Goal: Task Accomplishment & Management: Manage account settings

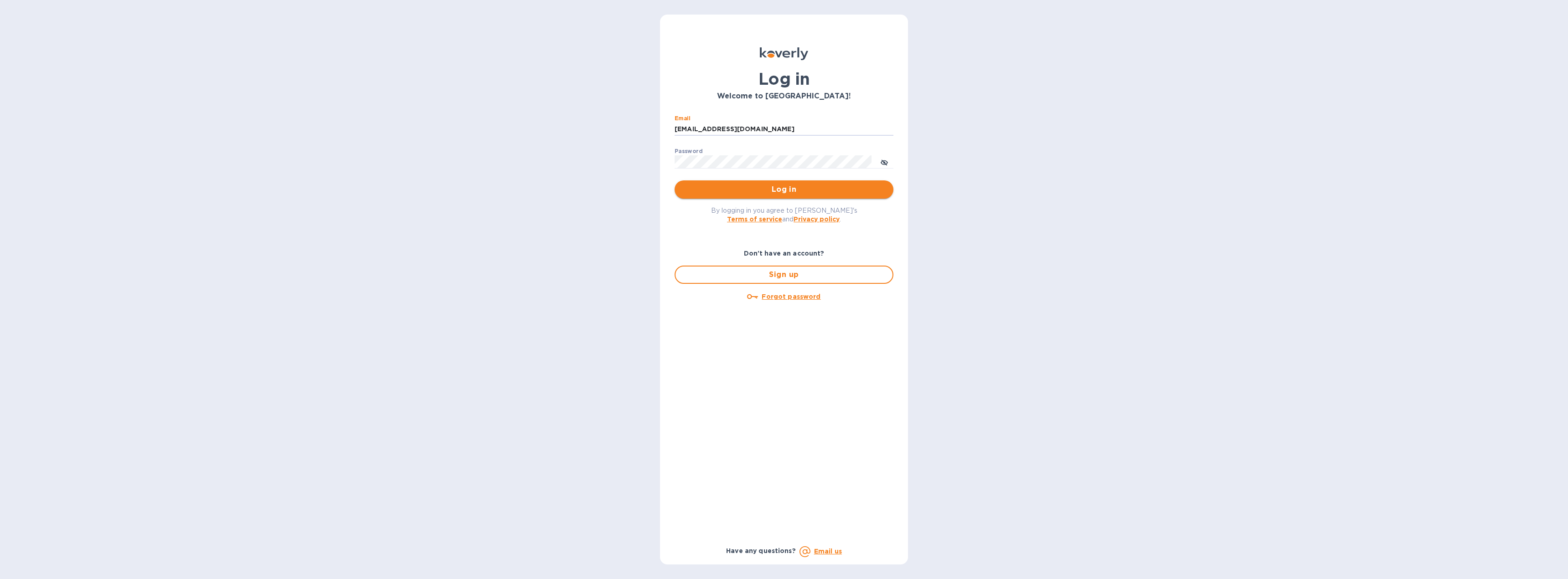
click at [786, 190] on span "Log in" at bounding box center [783, 190] width 204 height 11
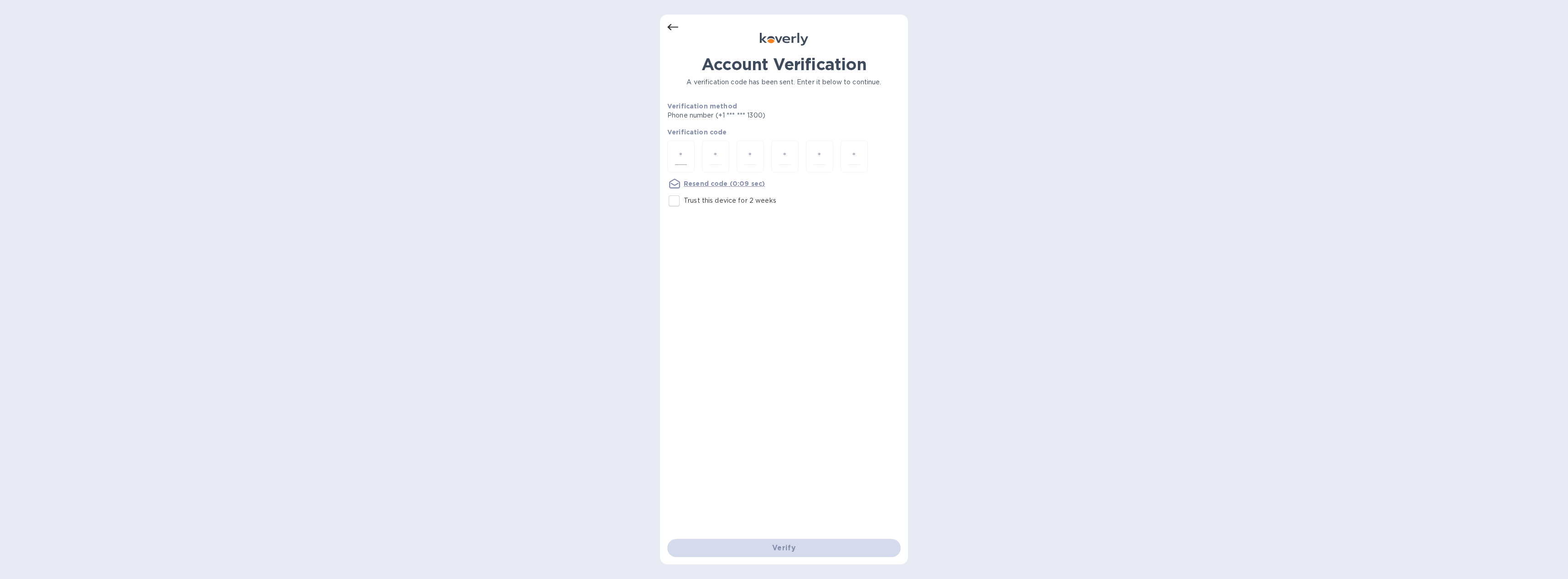
click at [688, 159] on div at bounding box center [681, 156] width 27 height 32
type input "8"
type input "1"
type input "2"
type input "4"
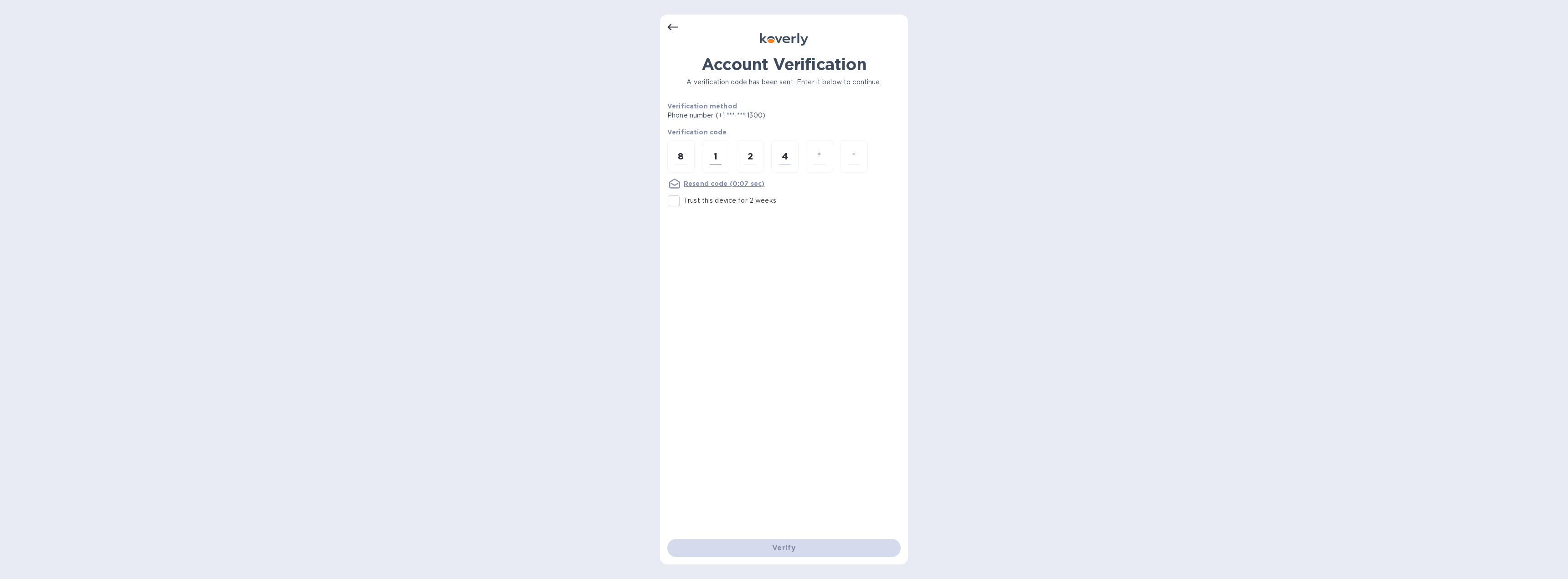
type input "8"
type input "5"
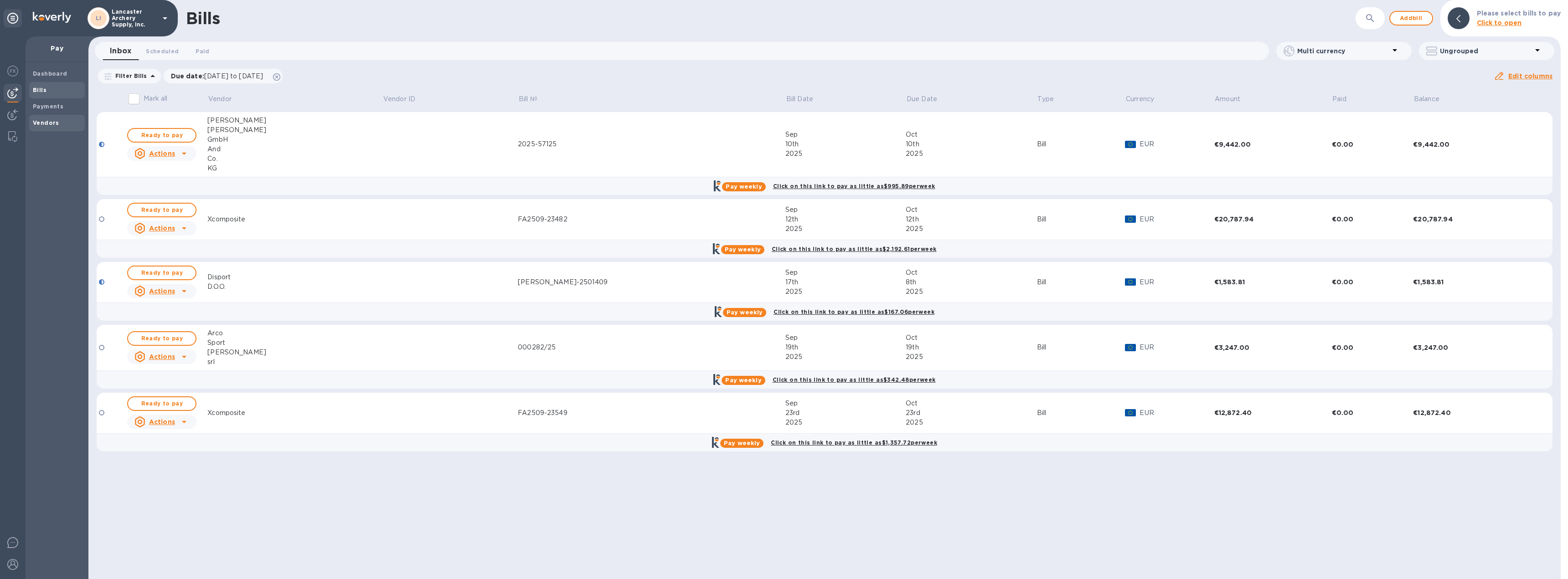
click at [46, 120] on b "Vendors" at bounding box center [46, 122] width 26 height 7
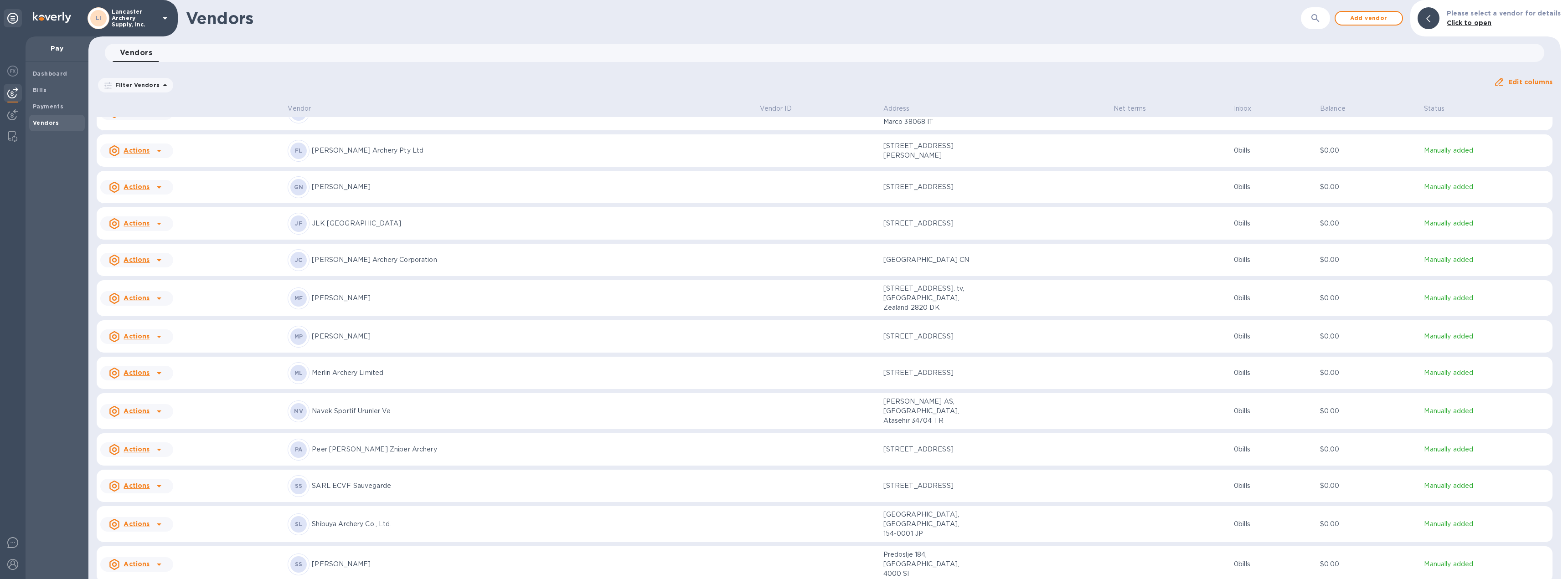
scroll to position [504, 0]
click at [155, 480] on icon at bounding box center [159, 485] width 11 height 11
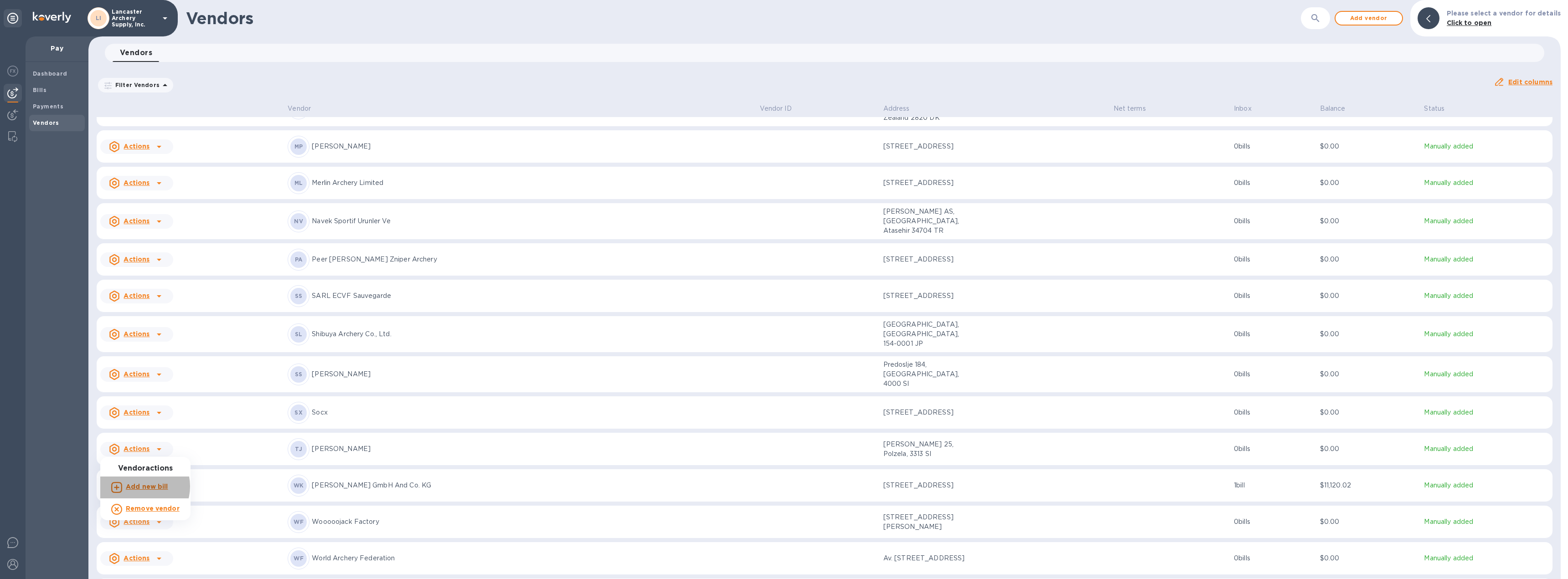
click at [141, 487] on b "Add new bill" at bounding box center [147, 487] width 43 height 7
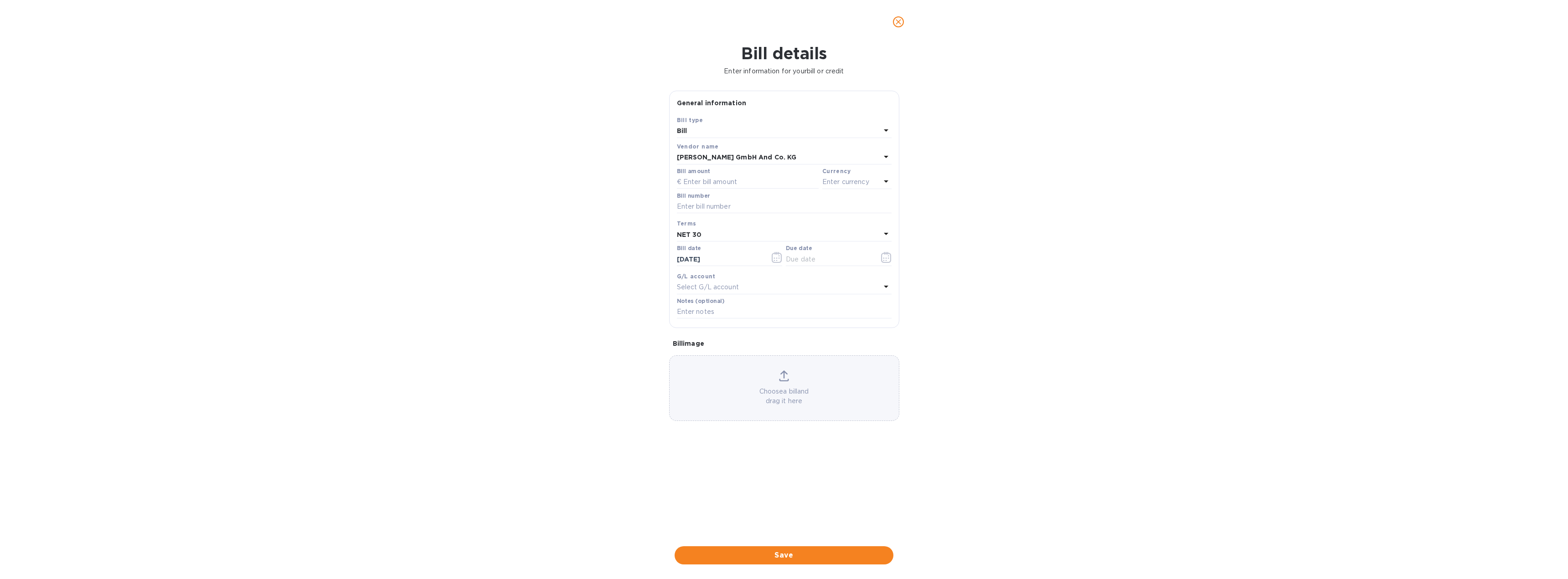
type input "11/02/2025"
click at [733, 182] on input "text" at bounding box center [747, 182] width 142 height 13
type input "1"
type input "10,122.23"
type input "2025-57201"
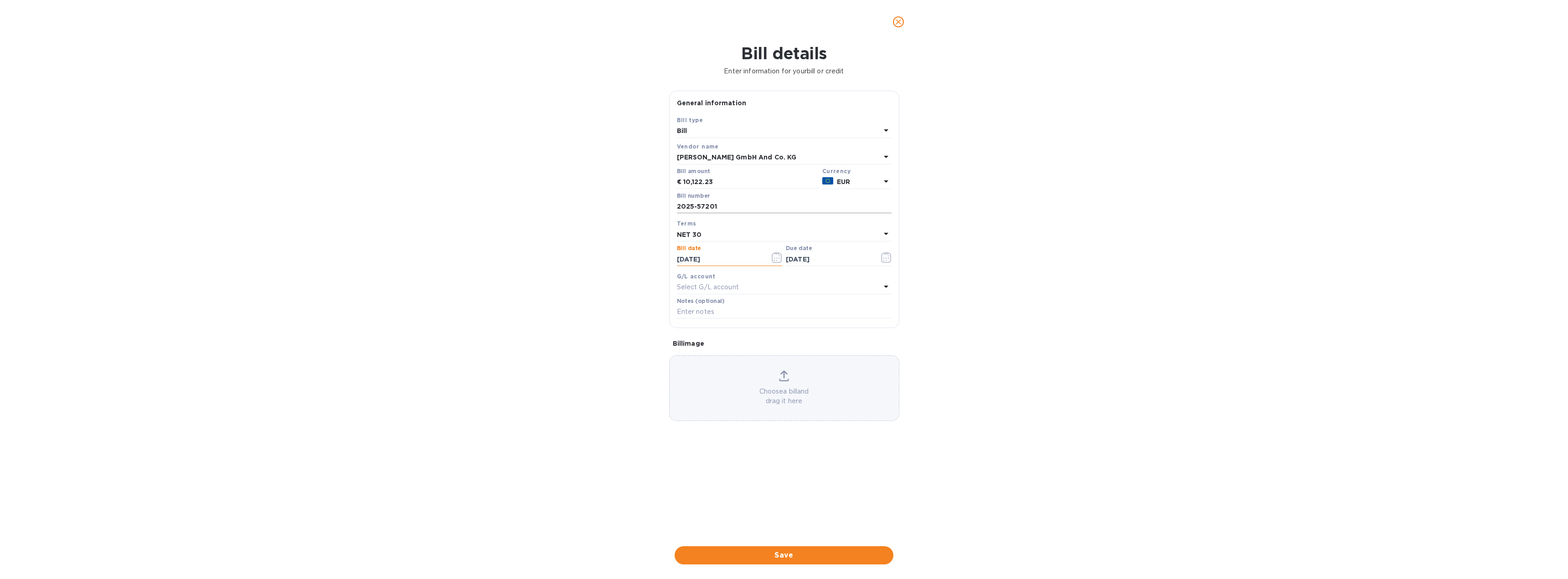
type input "09/24/2025"
type input "10/24/2025"
click at [769, 559] on span "Save" at bounding box center [783, 555] width 204 height 11
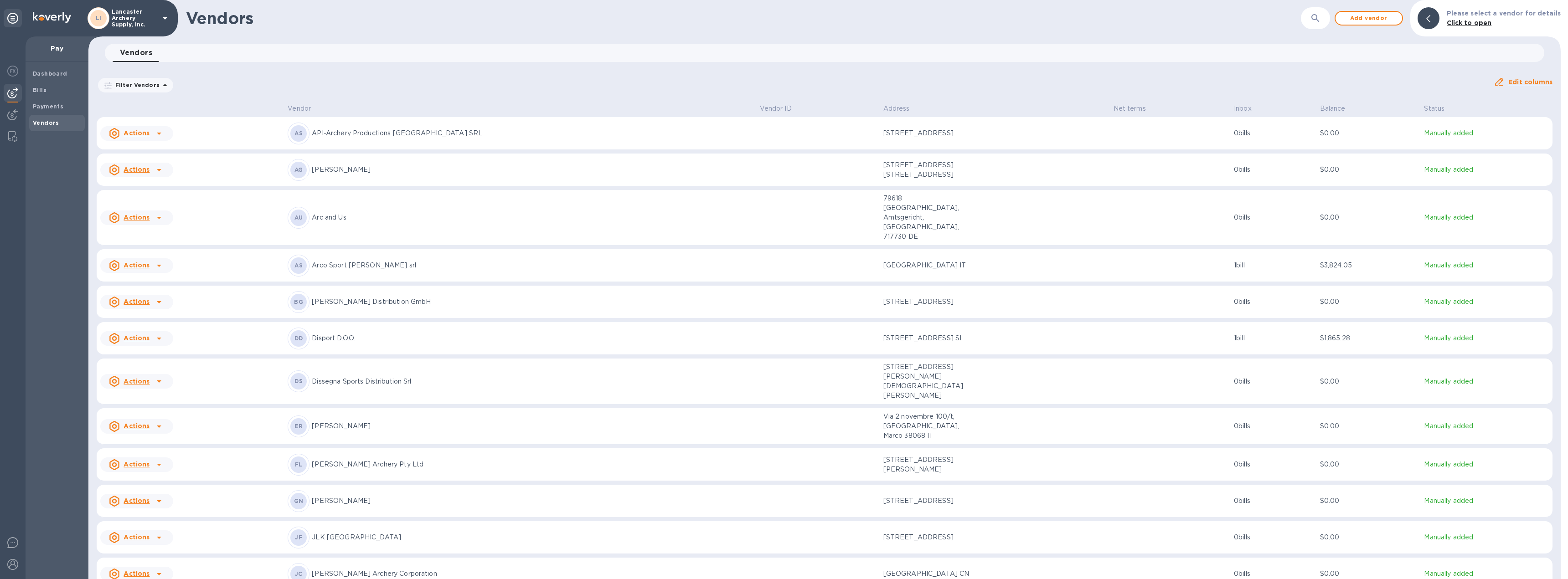
click at [756, 485] on td at bounding box center [817, 501] width 124 height 33
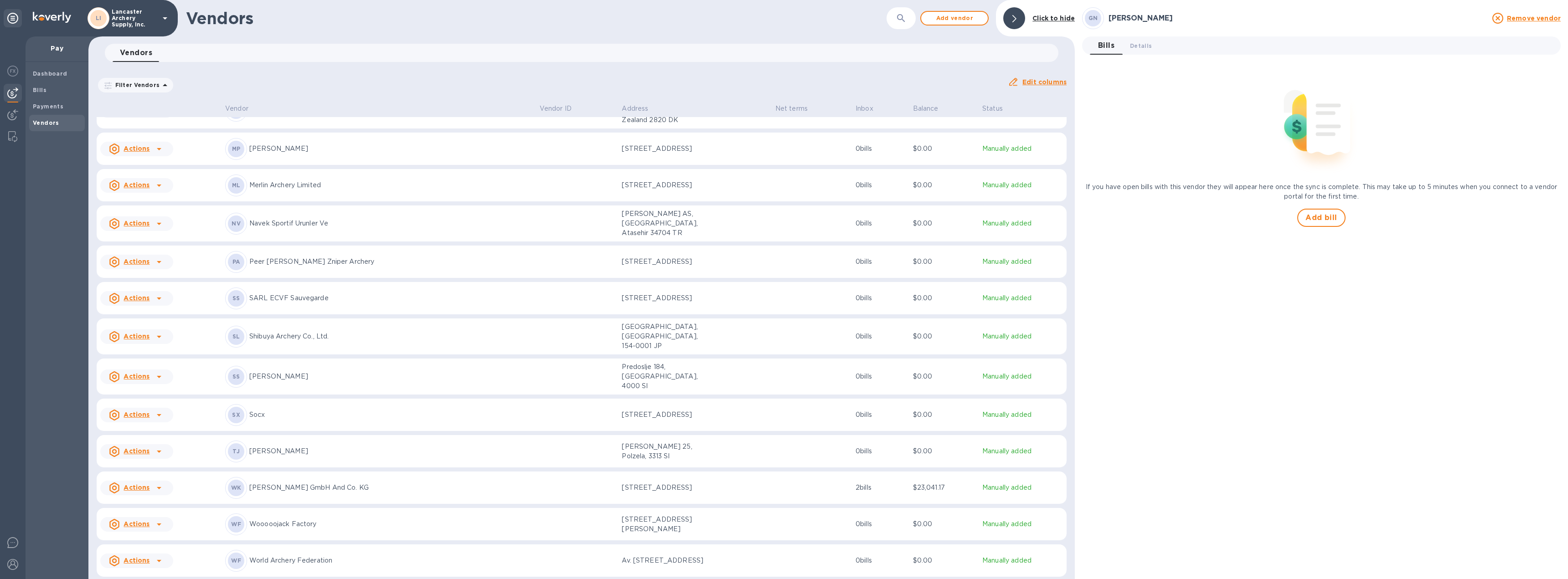
scroll to position [504, 0]
click at [422, 480] on p "Werner Beiter GmbH And Co. KG" at bounding box center [391, 485] width 283 height 10
click at [1149, 128] on div "Ok ( 1 )" at bounding box center [1321, 125] width 463 height 9
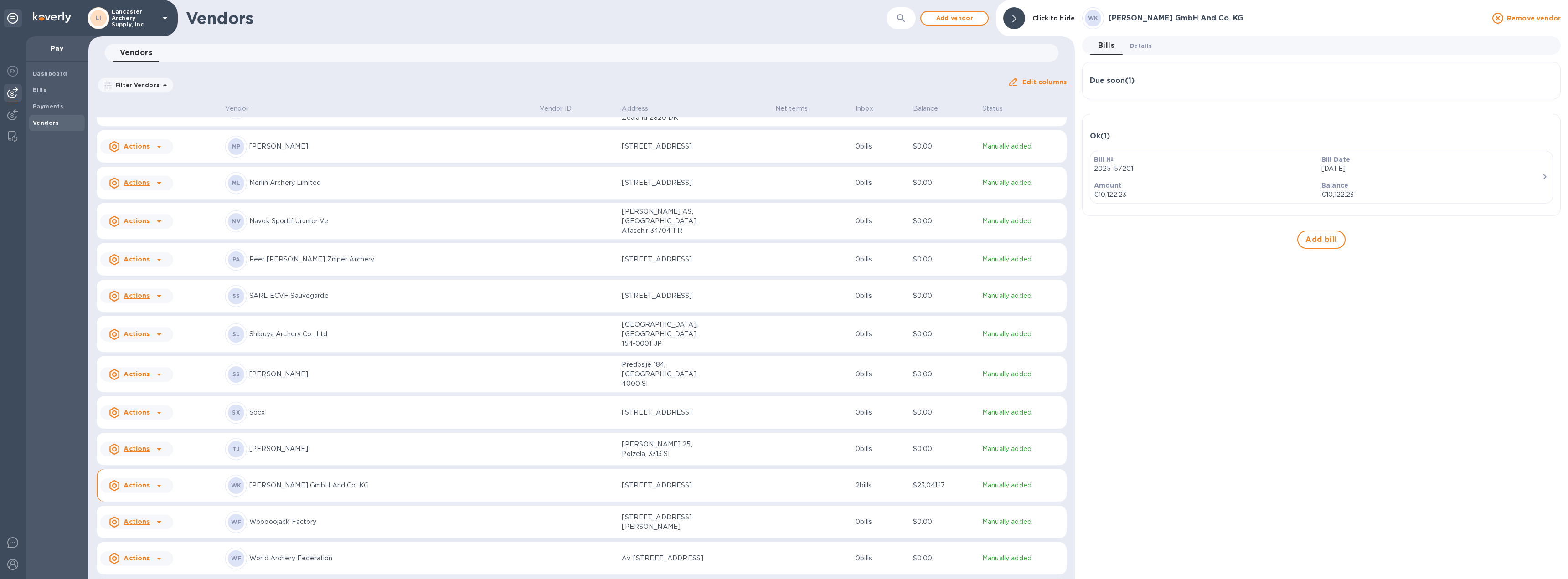
click at [1137, 47] on span "Details 0" at bounding box center [1141, 46] width 22 height 10
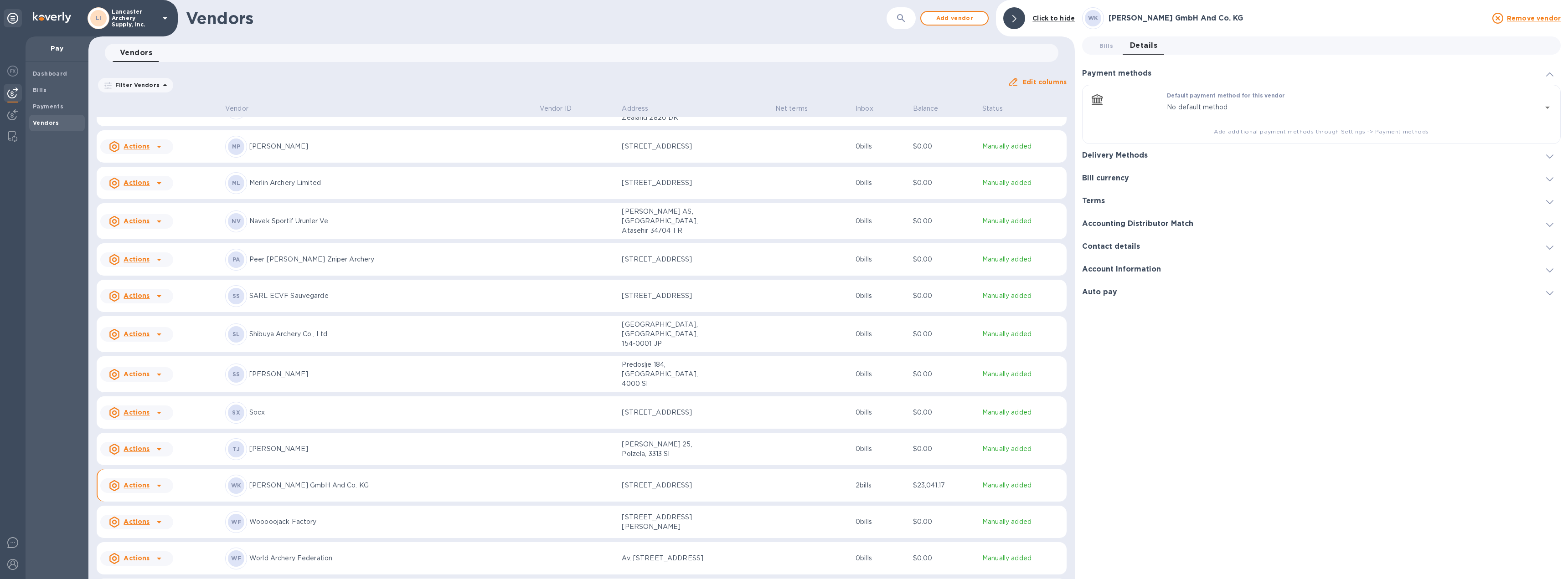
click at [1549, 154] on span at bounding box center [1550, 156] width 7 height 9
click at [1549, 119] on icon "default-method" at bounding box center [1549, 120] width 7 height 4
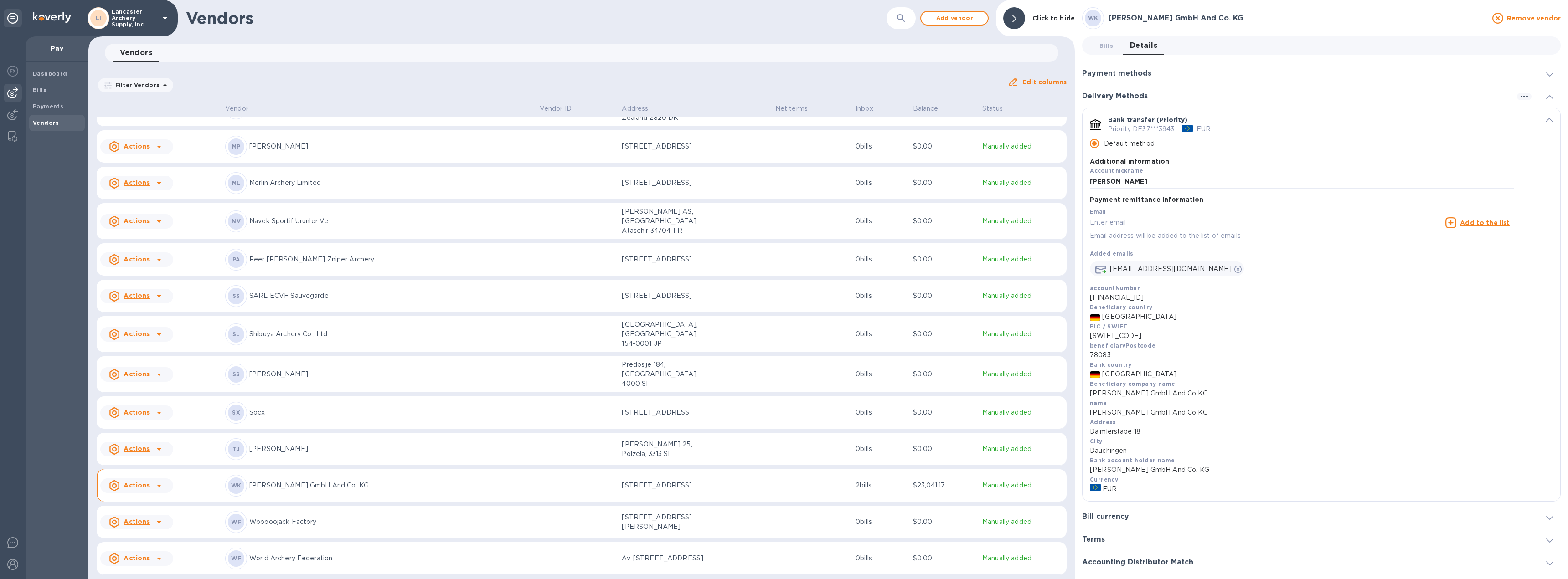
click at [1545, 117] on span "default-method" at bounding box center [1549, 119] width 7 height 9
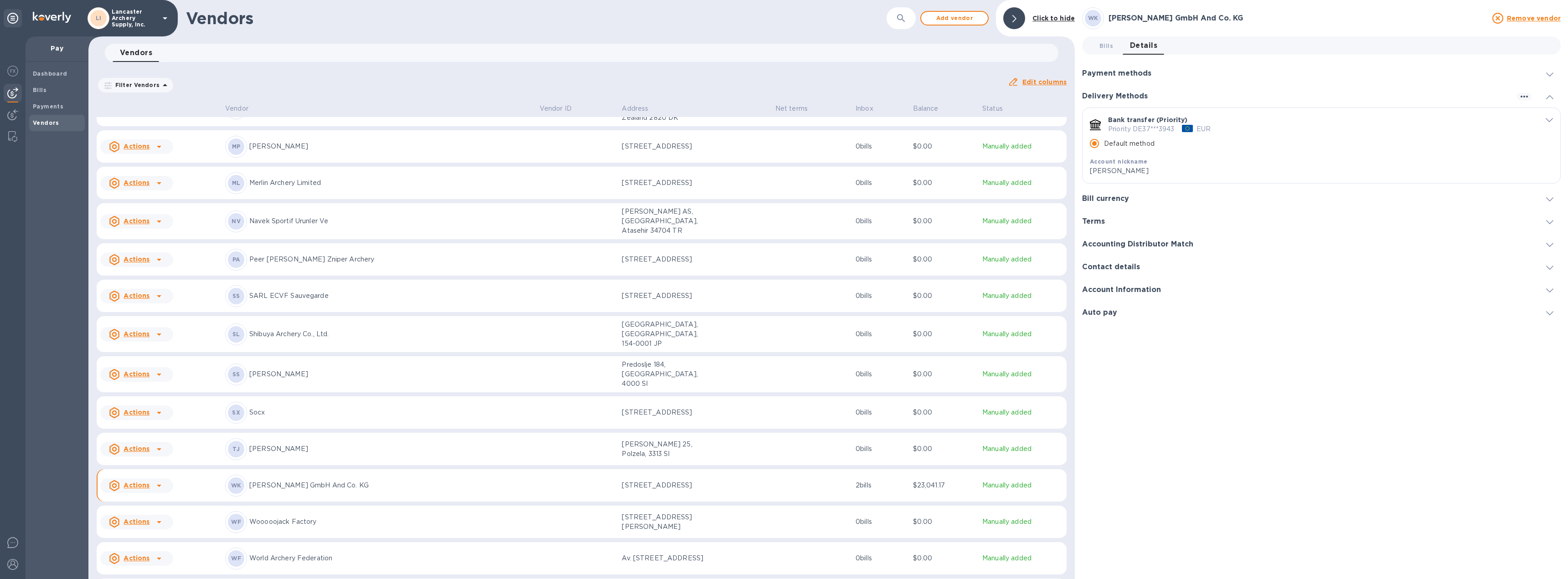
click at [1550, 119] on icon "default-method" at bounding box center [1549, 120] width 7 height 4
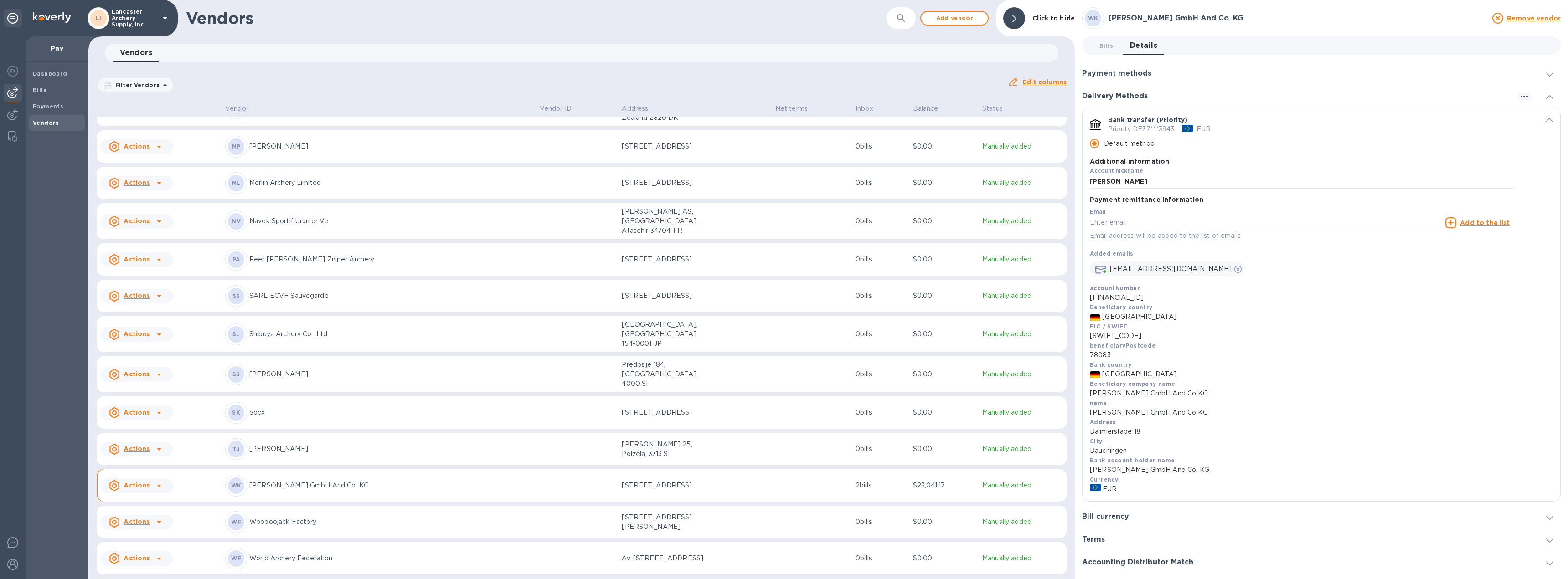
click at [1550, 119] on div "Bank transfer (Priority) Priority DE37***3943 EUR Default method Additional inf…" at bounding box center [1321, 153] width 478 height 90
click at [1545, 120] on icon "default-method" at bounding box center [1549, 120] width 7 height 4
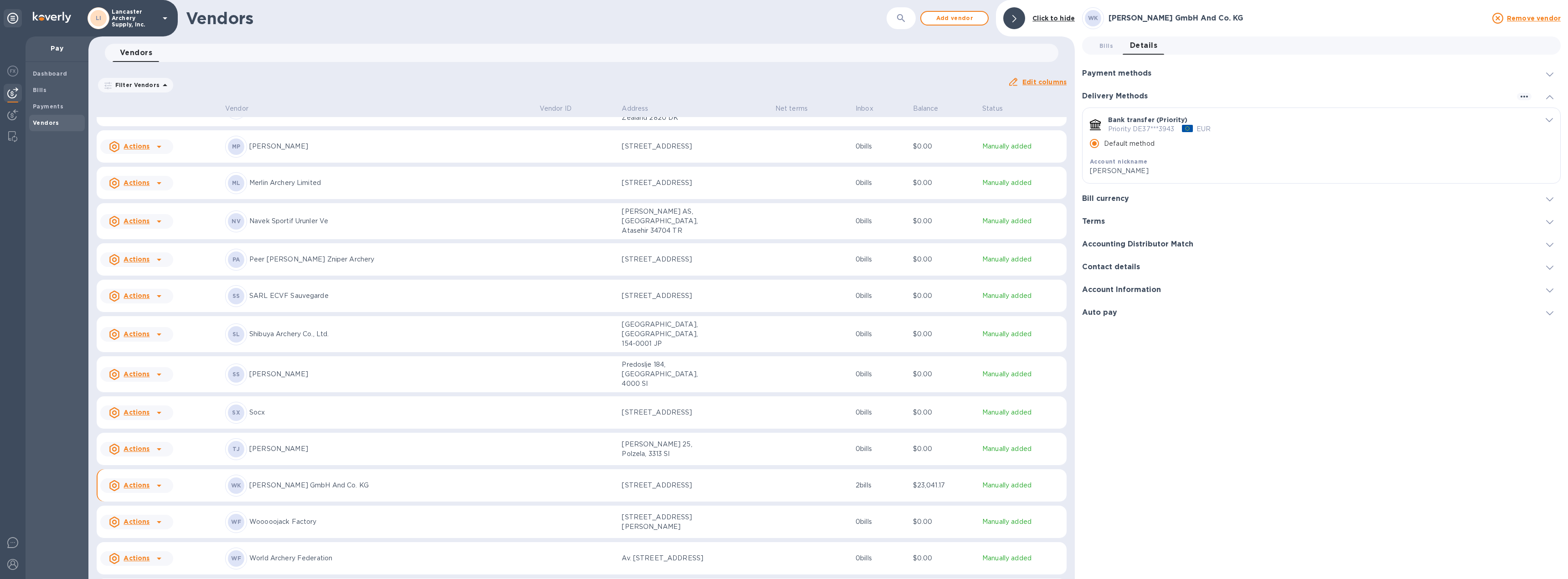
click at [317, 178] on p "Merlin Archery Limited" at bounding box center [391, 183] width 283 height 10
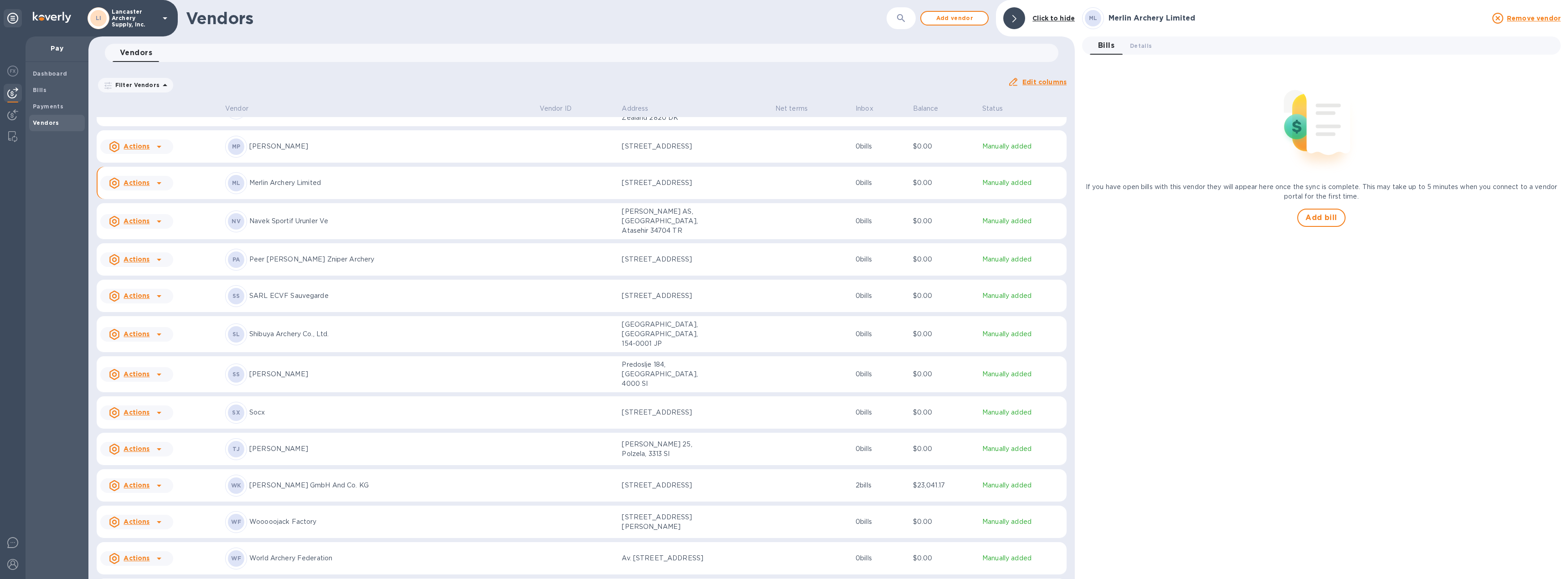
click at [313, 480] on p "Werner Beiter GmbH And Co. KG" at bounding box center [391, 485] width 283 height 10
click at [1121, 128] on div "Ok ( 1 )" at bounding box center [1321, 125] width 463 height 9
click at [1538, 177] on div "Bill Date Sep 24th 2025" at bounding box center [1432, 164] width 228 height 26
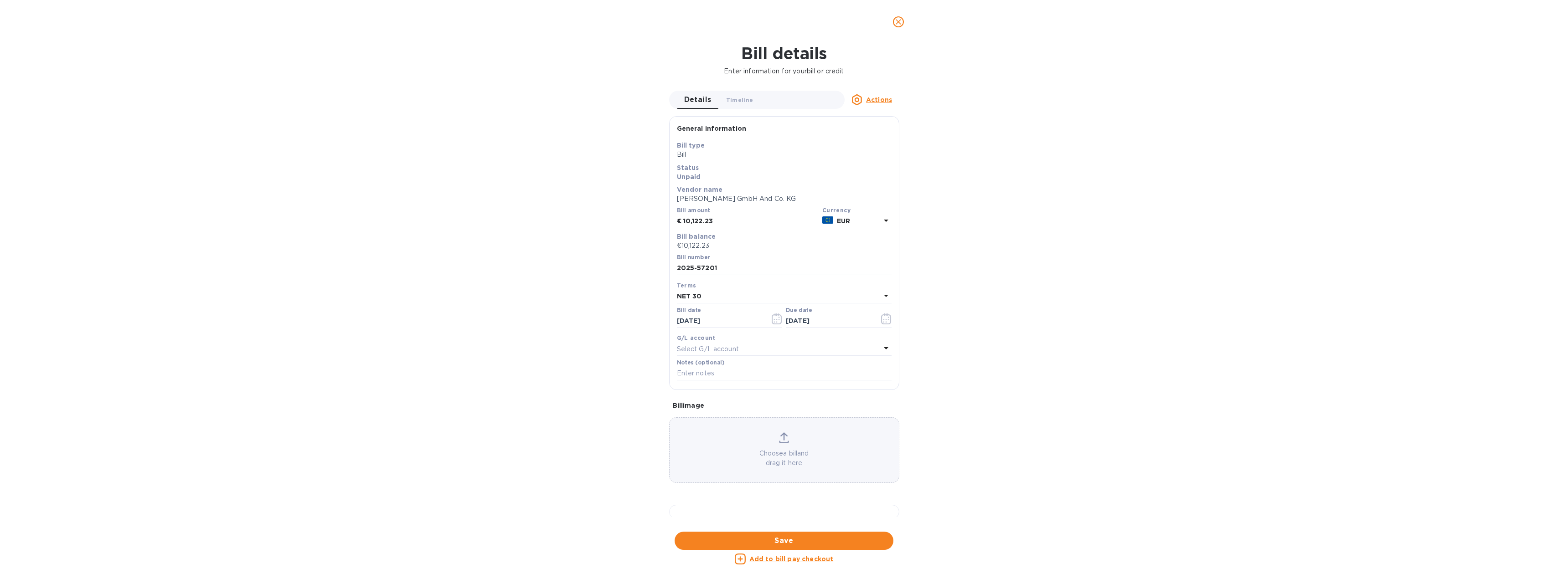
click at [897, 21] on icon "close" at bounding box center [898, 21] width 5 height 5
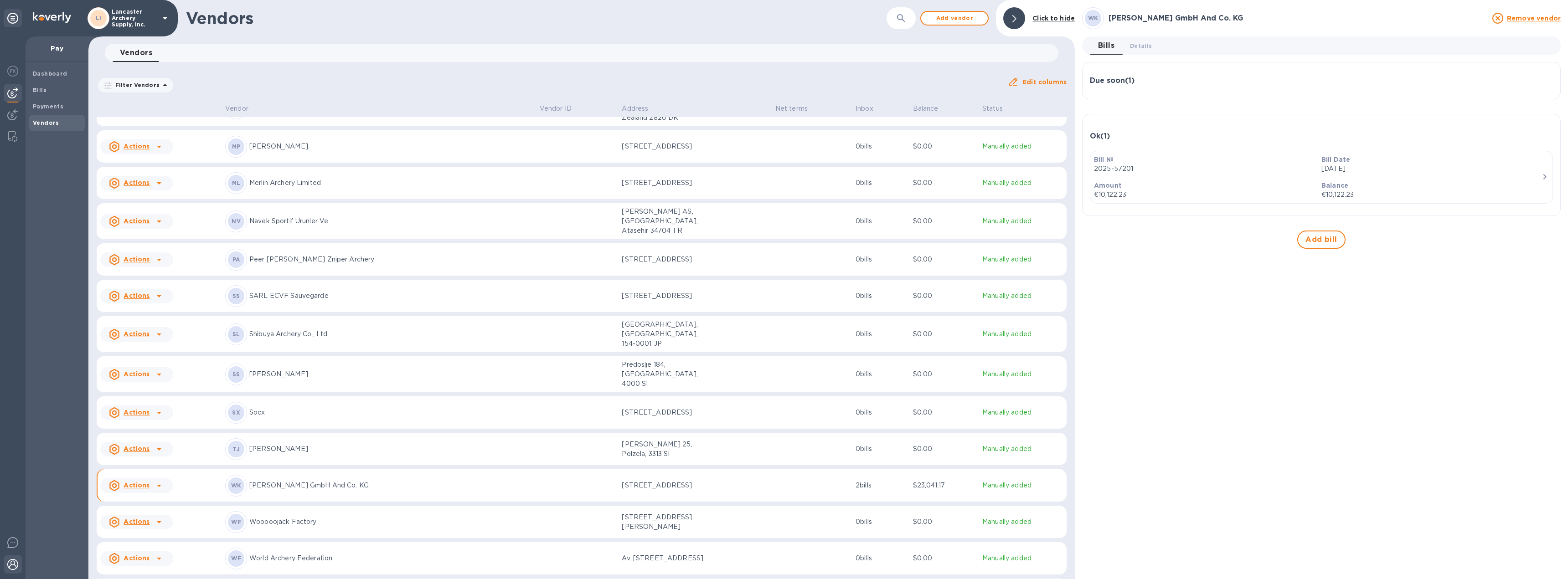
click at [12, 561] on img at bounding box center [13, 564] width 11 height 11
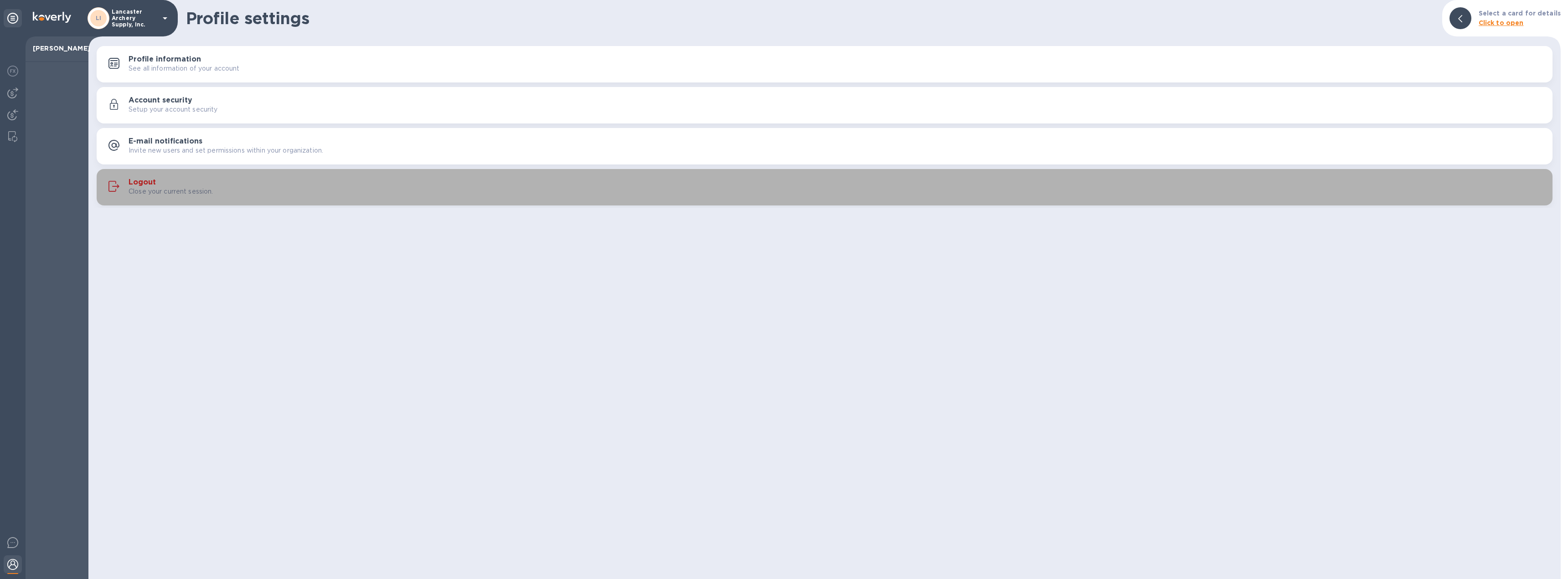
click at [139, 184] on h3 "Logout" at bounding box center [142, 182] width 27 height 9
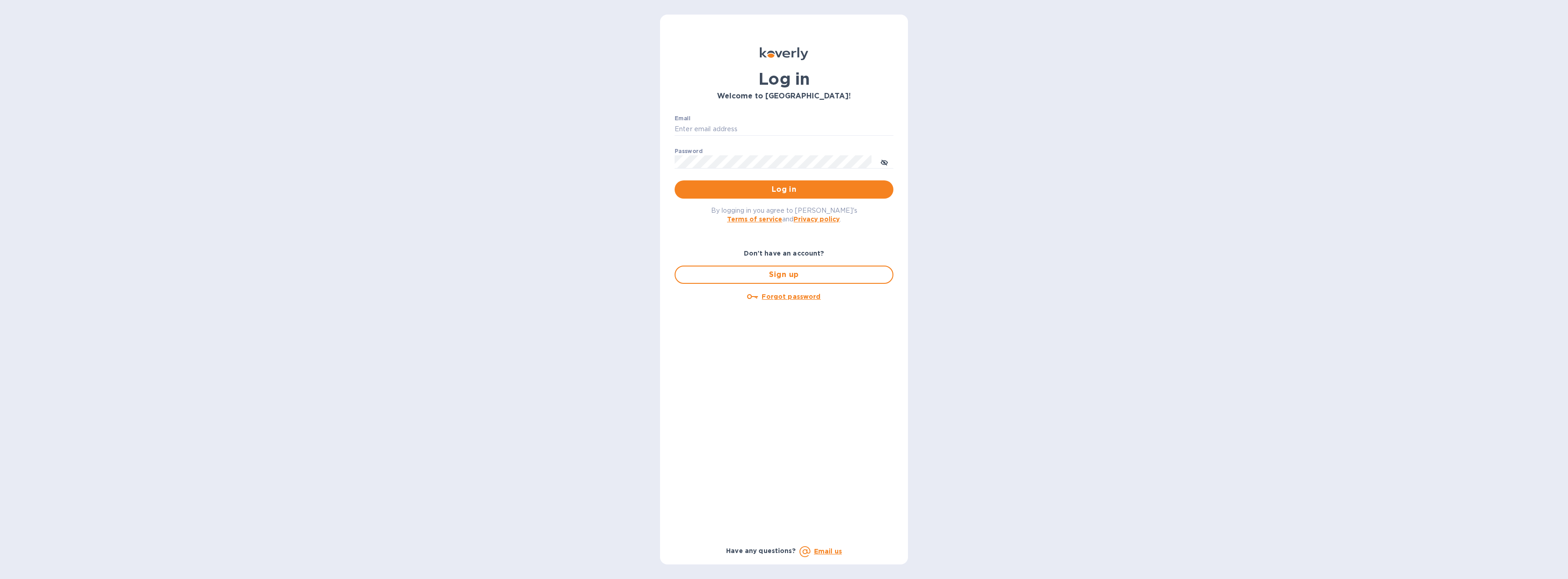
type input "[EMAIL_ADDRESS][DOMAIN_NAME]"
